Goal: Check status: Check status

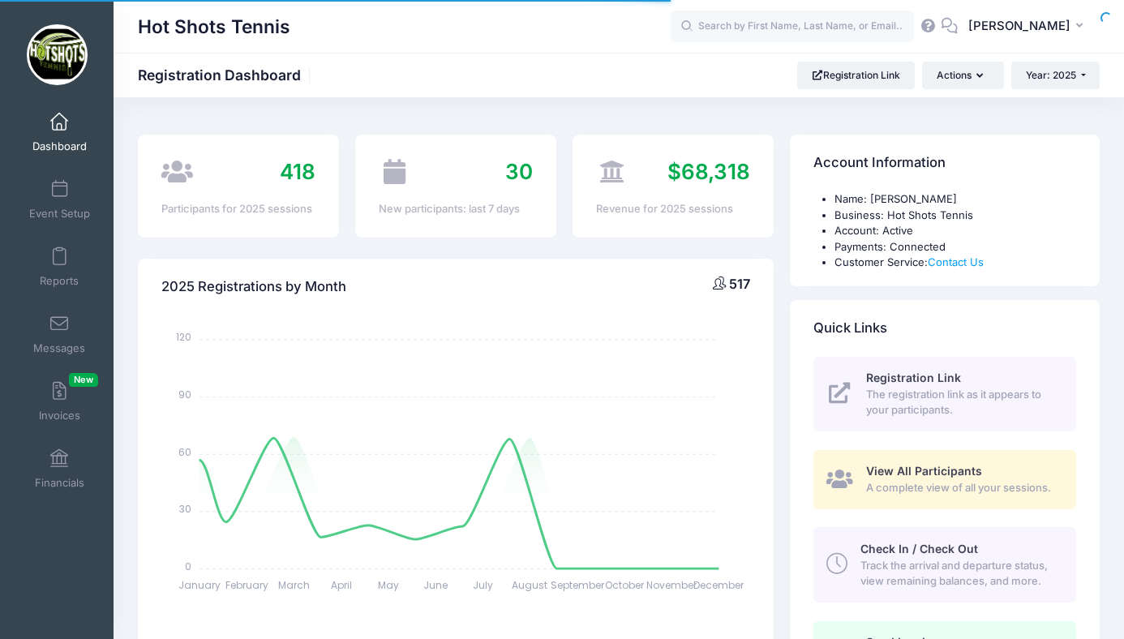
select select
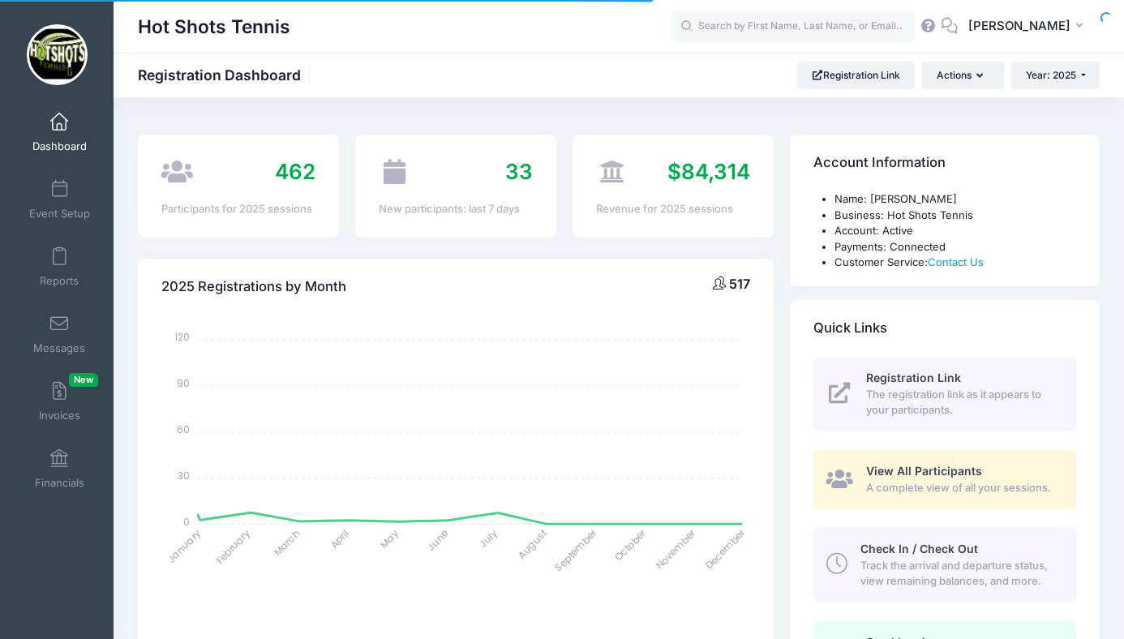
select select
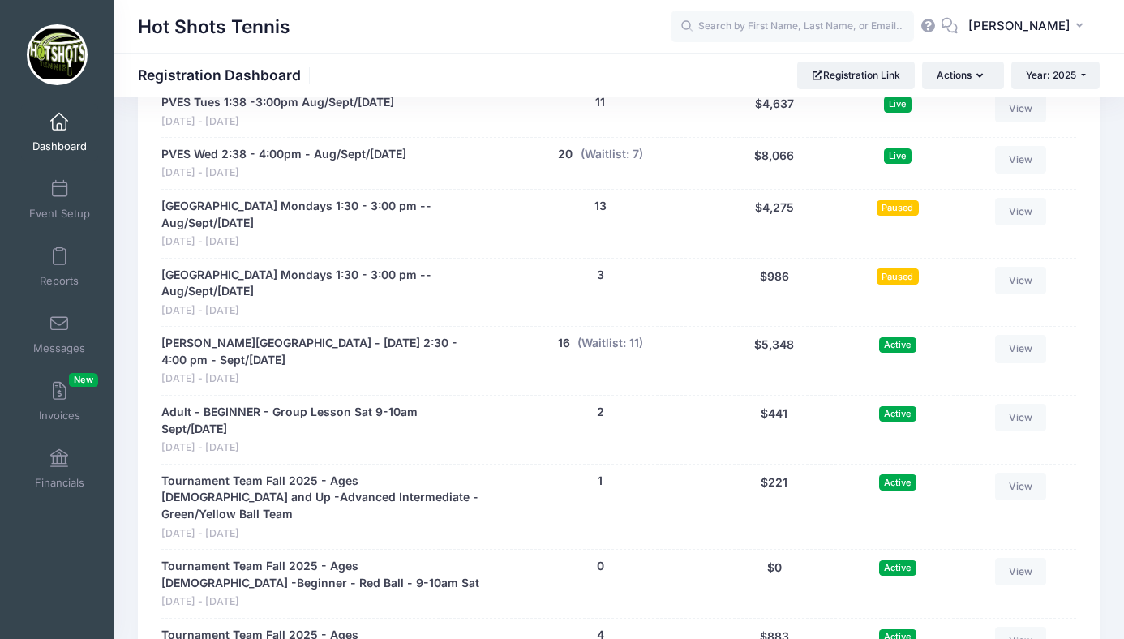
scroll to position [3527, 0]
